Goal: Book appointment/travel/reservation

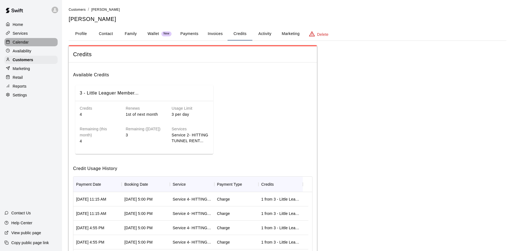
click at [21, 41] on p "Calendar" at bounding box center [21, 42] width 16 height 6
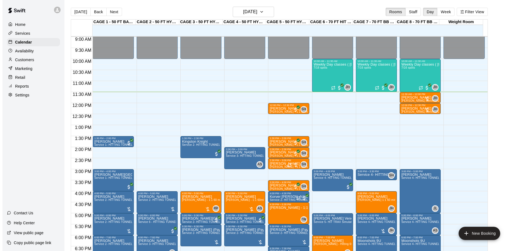
scroll to position [226, 0]
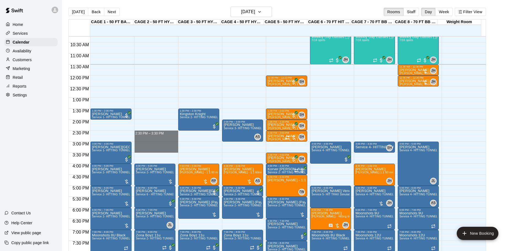
drag, startPoint x: 159, startPoint y: 134, endPoint x: 159, endPoint y: 152, distance: 18.2
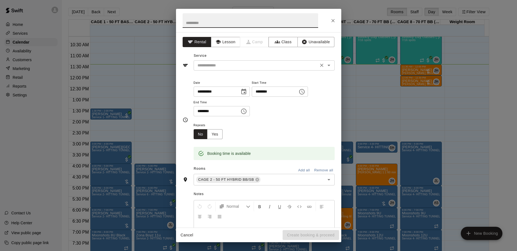
click at [252, 64] on input "text" at bounding box center [256, 65] width 122 height 7
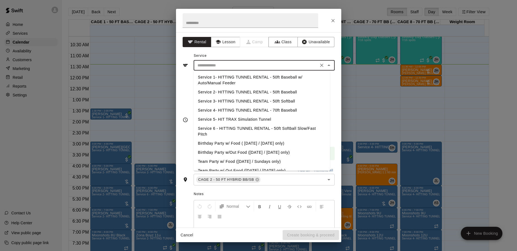
click at [285, 90] on li "Service 2- HITTING TUNNEL RENTAL - 50ft Baseball" at bounding box center [262, 92] width 136 height 9
type input "**********"
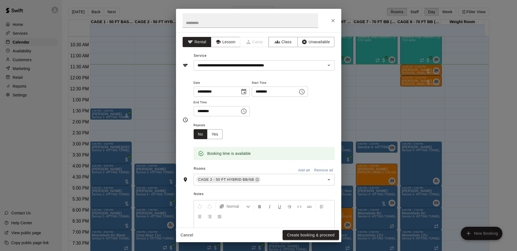
click at [300, 121] on div "**********" at bounding box center [264, 100] width 141 height 43
click at [308, 232] on button "Create booking & proceed" at bounding box center [311, 235] width 56 height 10
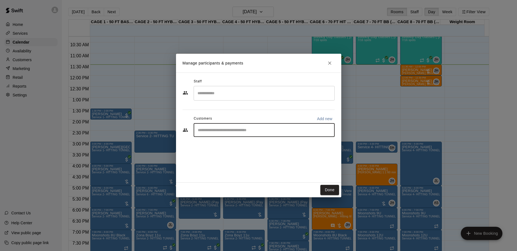
click at [260, 130] on input "Start typing to search customers..." at bounding box center [264, 130] width 136 height 6
type input "*"
type input "*****"
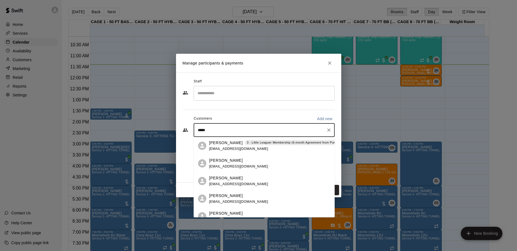
click at [217, 142] on p "[PERSON_NAME]" at bounding box center [226, 143] width 34 height 6
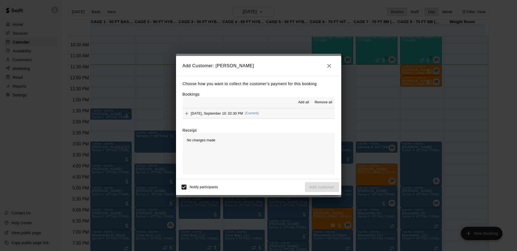
click at [220, 112] on span "[DATE], September 10: 02:30 PM" at bounding box center [217, 113] width 52 height 4
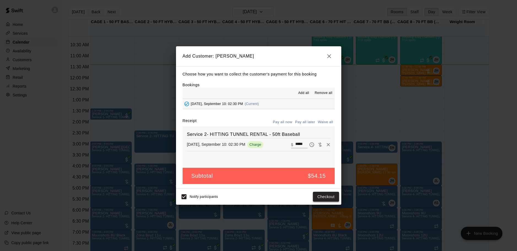
click at [325, 197] on button "Checkout" at bounding box center [326, 197] width 26 height 10
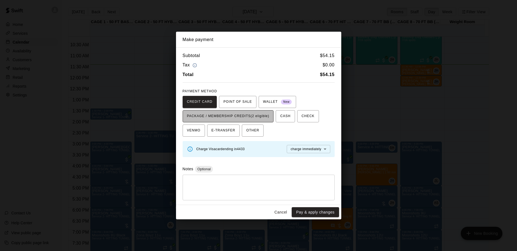
click at [249, 114] on span "PACKAGE / MEMBERSHIP CREDITS (2 eligible)" at bounding box center [228, 116] width 82 height 9
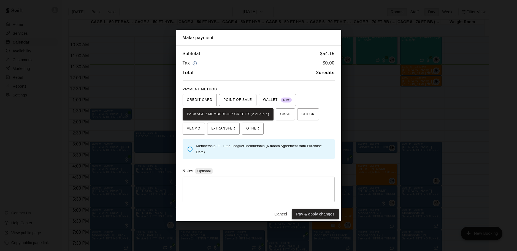
click at [312, 213] on button "Pay & apply changes" at bounding box center [315, 214] width 47 height 10
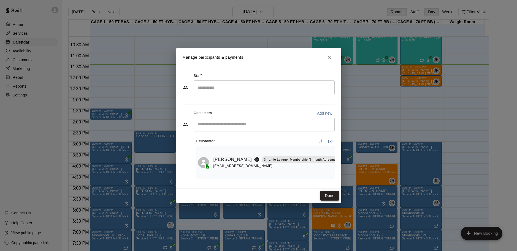
click at [331, 198] on button "Done" at bounding box center [330, 196] width 18 height 10
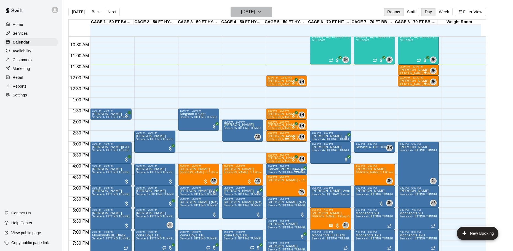
click at [245, 10] on h6 "[DATE]" at bounding box center [248, 12] width 14 height 8
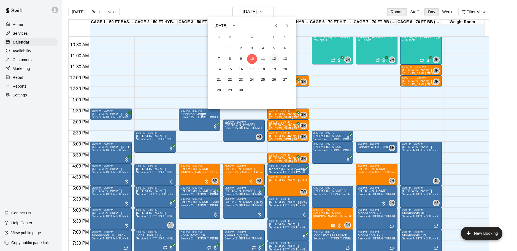
click at [277, 61] on button "12" at bounding box center [274, 59] width 10 height 10
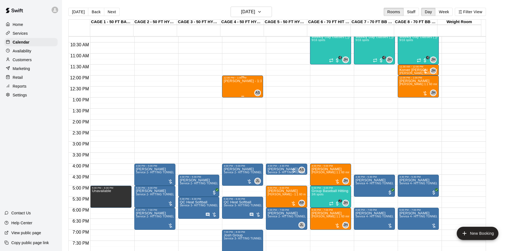
click at [242, 88] on div "[PERSON_NAME] - 1:1 60min softball Hitting / Fielding instruction" at bounding box center [243, 204] width 38 height 251
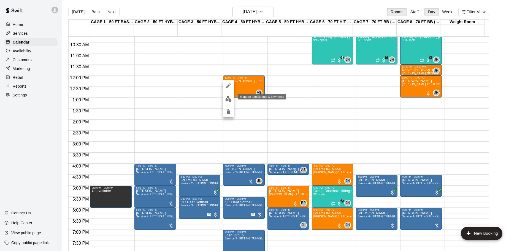
click at [229, 98] on img "edit" at bounding box center [228, 99] width 6 height 6
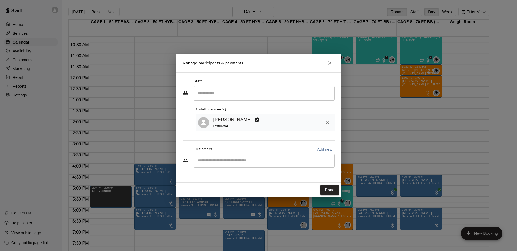
click at [222, 163] on input "Start typing to search customers..." at bounding box center [264, 161] width 136 height 6
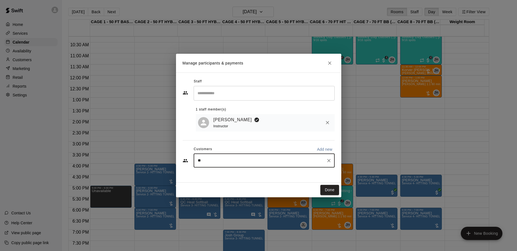
type input "*"
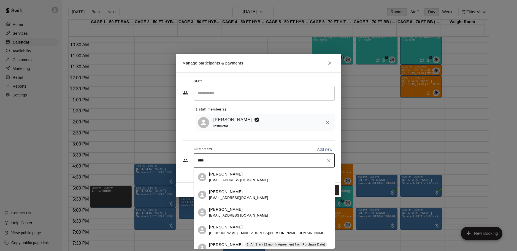
type input "*****"
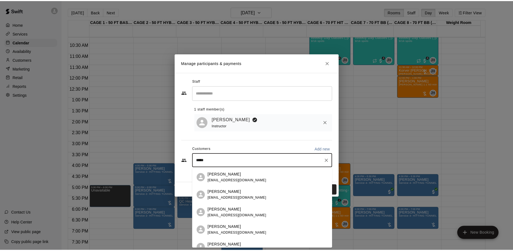
scroll to position [55, 0]
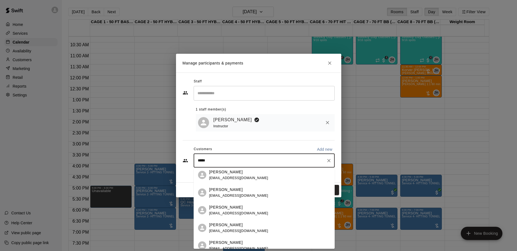
click at [228, 241] on p "[PERSON_NAME]" at bounding box center [226, 243] width 34 height 6
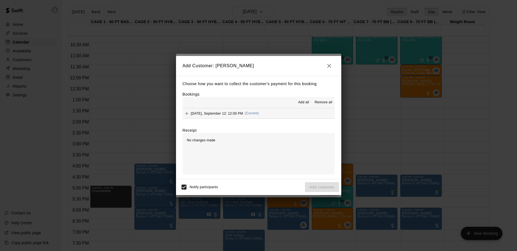
click at [215, 113] on span "[DATE], September 12: 12:00 PM" at bounding box center [217, 113] width 52 height 4
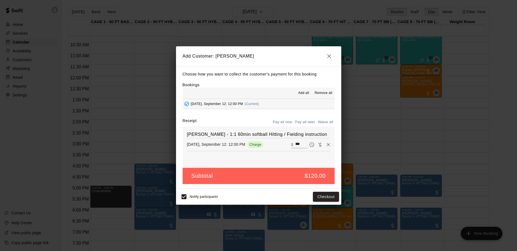
click at [310, 123] on button "Pay all later" at bounding box center [305, 122] width 23 height 9
click at [327, 197] on button "Add customer" at bounding box center [322, 197] width 34 height 10
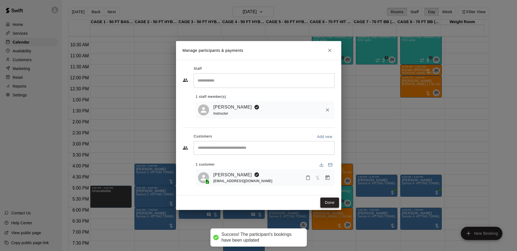
click at [328, 204] on button "Done" at bounding box center [330, 203] width 18 height 10
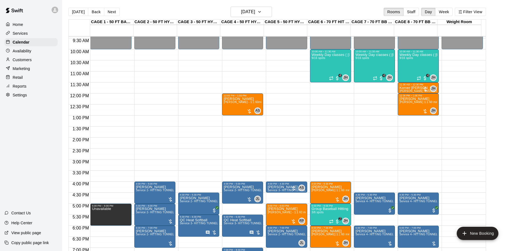
scroll to position [198, 0]
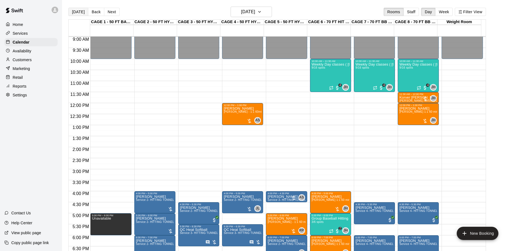
click at [73, 10] on button "[DATE]" at bounding box center [78, 12] width 20 height 8
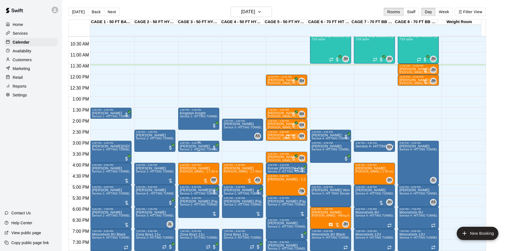
scroll to position [253, 0]
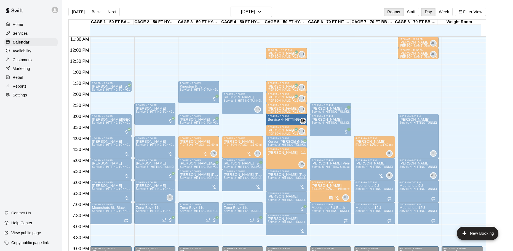
drag, startPoint x: 373, startPoint y: 120, endPoint x: 291, endPoint y: 121, distance: 82.7
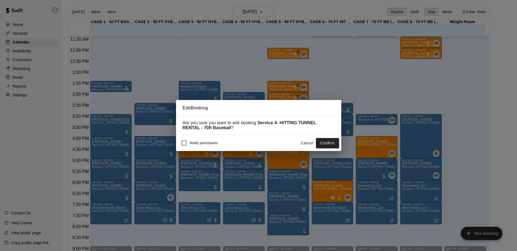
click at [328, 144] on button "Confirm" at bounding box center [327, 143] width 23 height 10
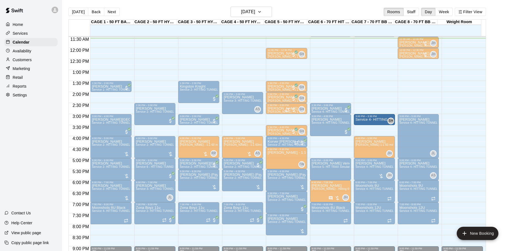
drag, startPoint x: 287, startPoint y: 119, endPoint x: 367, endPoint y: 121, distance: 80.0
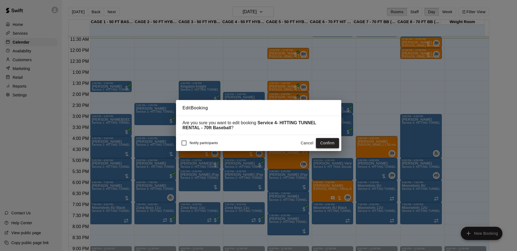
click at [328, 146] on button "Confirm" at bounding box center [327, 143] width 23 height 10
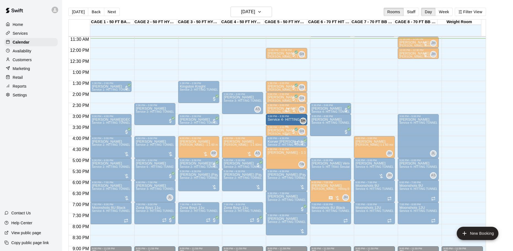
drag, startPoint x: 368, startPoint y: 123, endPoint x: 296, endPoint y: 126, distance: 72.3
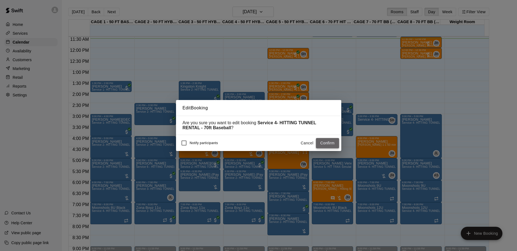
click at [328, 144] on button "Confirm" at bounding box center [327, 143] width 23 height 10
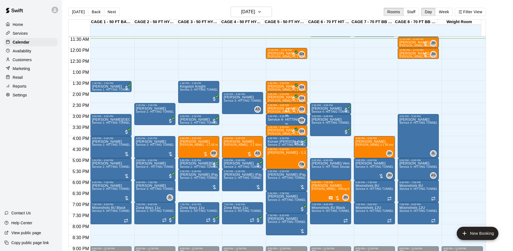
click at [276, 120] on p "Service 4- HITTING TUNNEL RENTAL - 70ft Baseball" at bounding box center [286, 120] width 38 height 0
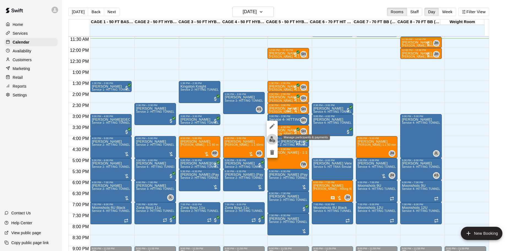
click at [273, 138] on img "edit" at bounding box center [272, 139] width 6 height 6
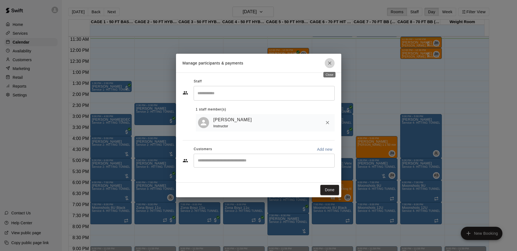
click at [327, 64] on icon "Close" at bounding box center [330, 63] width 6 height 6
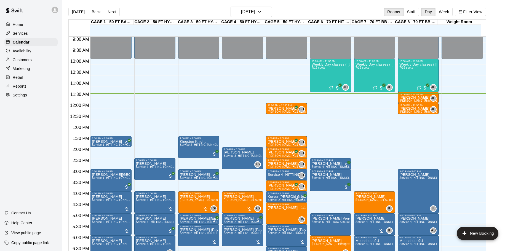
scroll to position [226, 0]
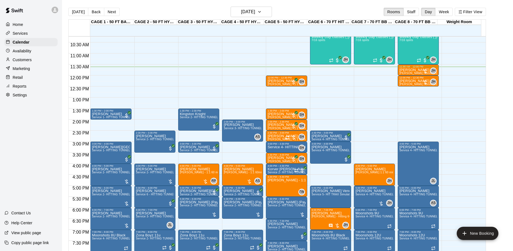
click at [110, 17] on div "[DATE] Back [DATE][DATE] Rooms Staff Day Week Filter View" at bounding box center [276, 13] width 417 height 13
click at [110, 15] on button "Next" at bounding box center [111, 12] width 15 height 8
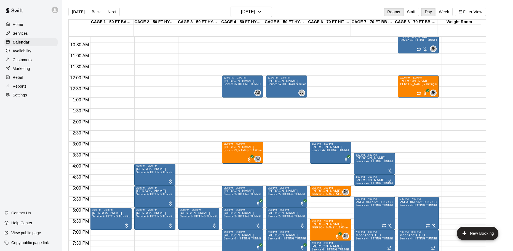
click at [104, 8] on button "Next" at bounding box center [111, 12] width 15 height 8
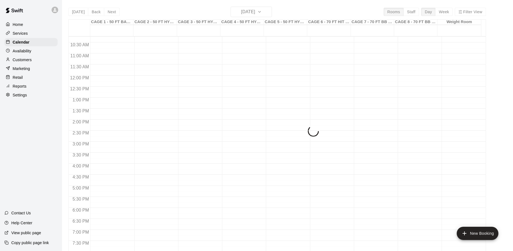
click at [104, 8] on button "Next" at bounding box center [111, 12] width 15 height 8
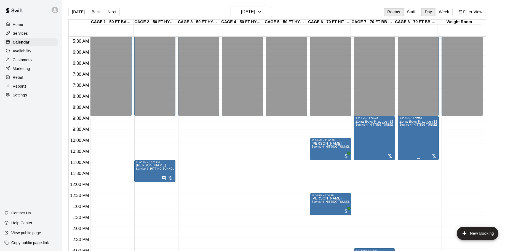
scroll to position [115, 0]
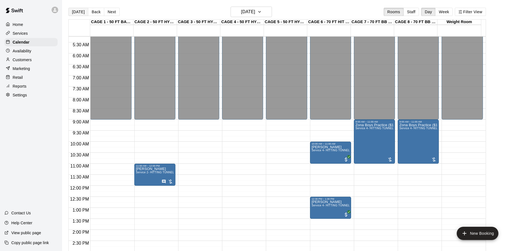
click at [79, 10] on button "[DATE]" at bounding box center [78, 12] width 20 height 8
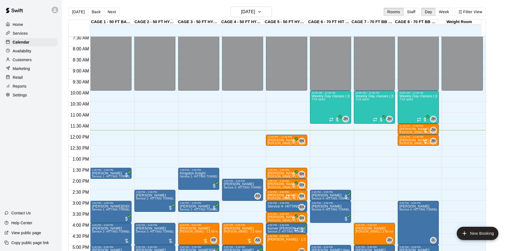
scroll to position [198, 0]
